Goal: Information Seeking & Learning: Check status

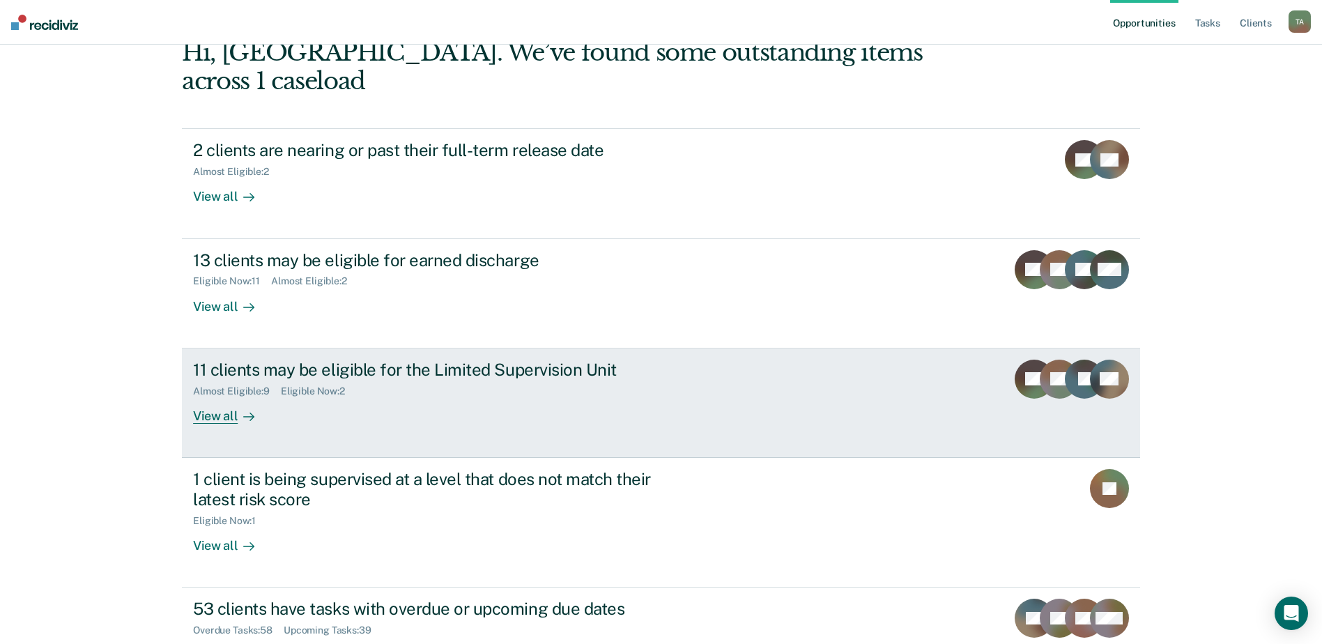
scroll to position [122, 0]
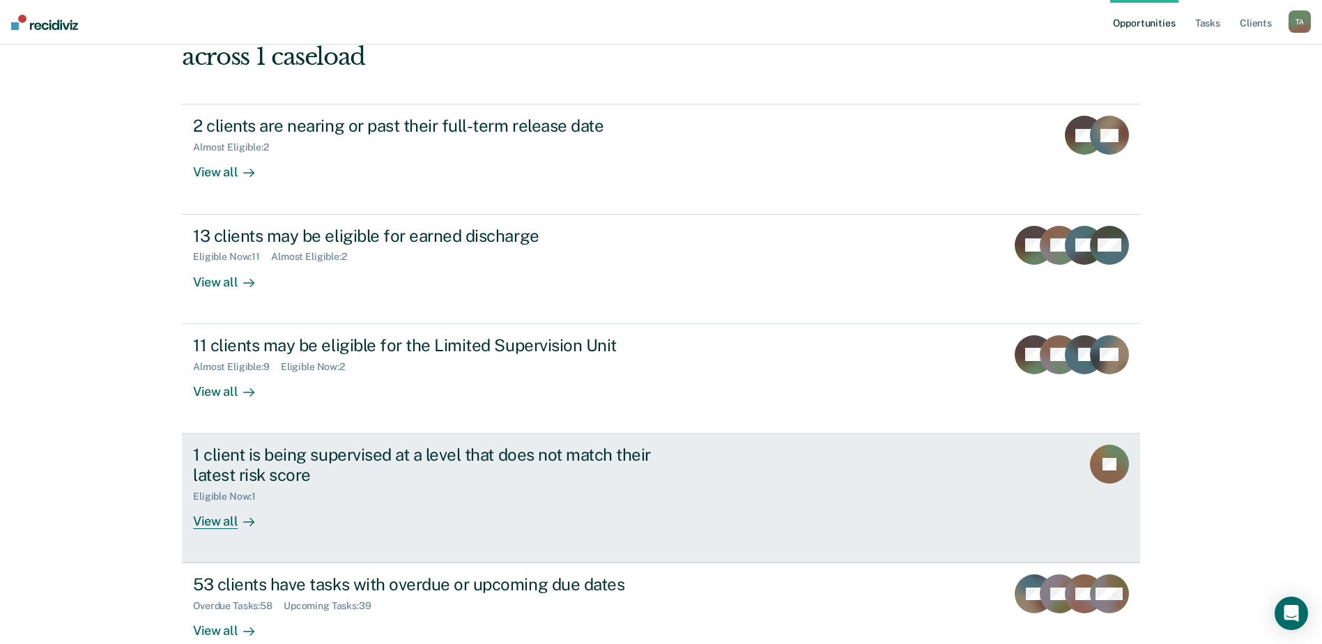
click at [194, 502] on div "View all" at bounding box center [232, 515] width 78 height 27
